Goal: Transaction & Acquisition: Purchase product/service

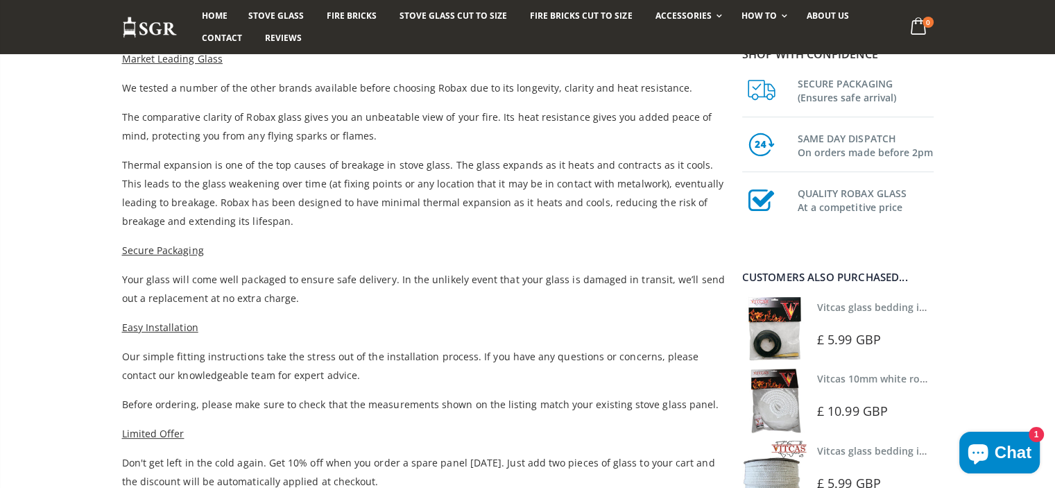
scroll to position [533, 0]
click at [847, 308] on link "Vitcas glass bedding in tape - 2mm x 10mm x 2 meters" at bounding box center [946, 306] width 259 height 13
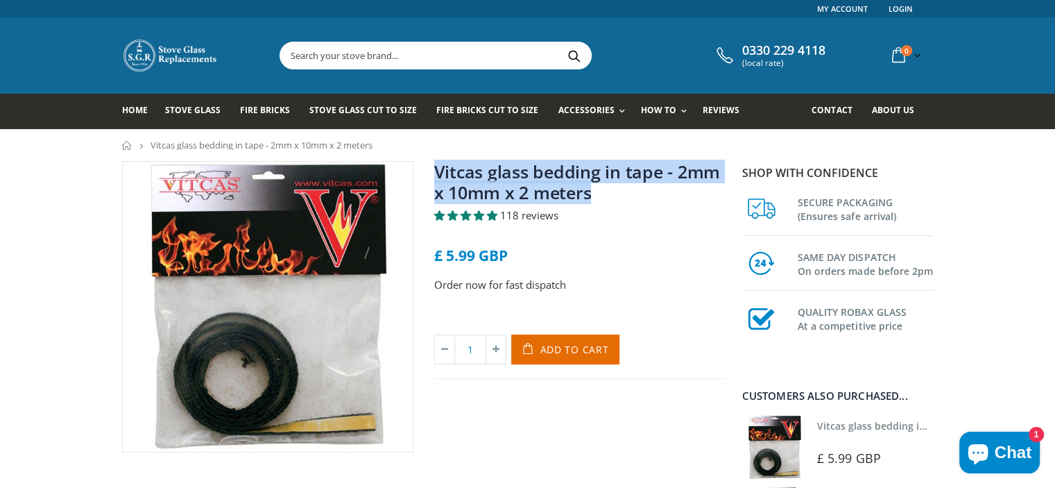
drag, startPoint x: 594, startPoint y: 191, endPoint x: 429, endPoint y: 178, distance: 165.6
click at [429, 178] on div "Vitcas glass bedding in tape - 2mm x 10mm x 2 meters 118 reviews £ 5.99 GBP Ord…" at bounding box center [580, 306] width 312 height 291
